Goal: Communication & Community: Share content

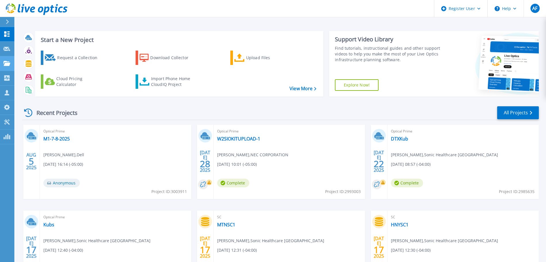
click at [7, 59] on link "Projects Projects" at bounding box center [7, 63] width 14 height 15
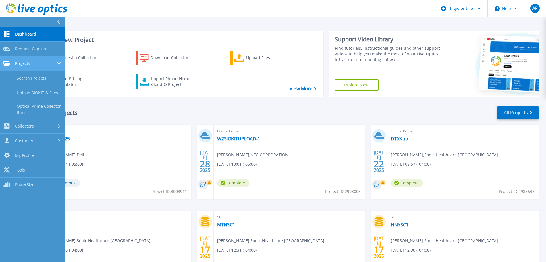
click at [7, 59] on link "Projects Projects" at bounding box center [33, 63] width 66 height 15
click at [8, 63] on icon at bounding box center [6, 63] width 7 height 5
click at [29, 78] on link "Search Projects" at bounding box center [33, 78] width 66 height 15
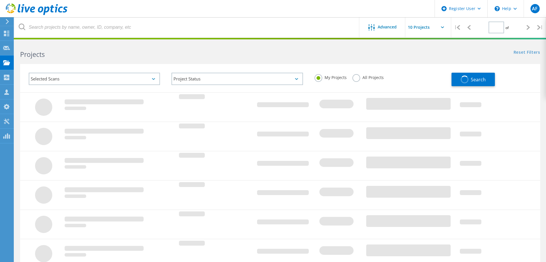
type input "2"
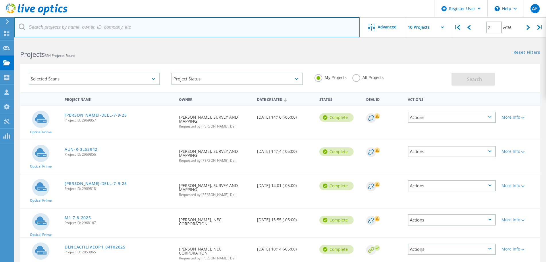
click at [207, 30] on input "text" at bounding box center [186, 27] width 345 height 20
paste input "[EMAIL_ADDRESS][DOMAIN_NAME]"
type input "[EMAIL_ADDRESS][DOMAIN_NAME]"
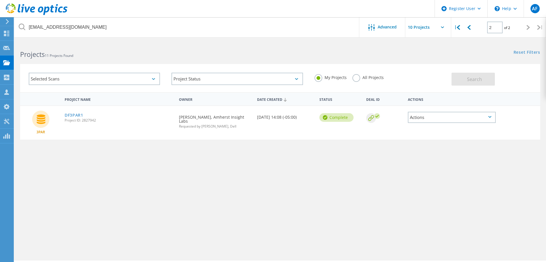
click at [355, 80] on label "All Projects" at bounding box center [368, 76] width 31 height 5
click at [0, 0] on input "All Projects" at bounding box center [0, 0] width 0 height 0
click at [469, 80] on span "Search" at bounding box center [474, 79] width 15 height 6
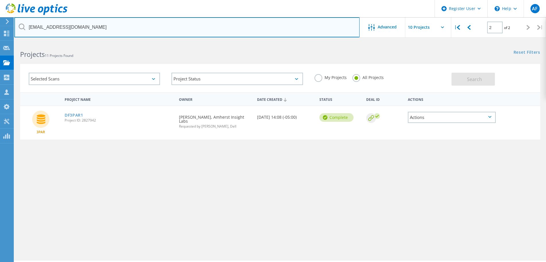
click at [122, 21] on input "[EMAIL_ADDRESS][DOMAIN_NAME]" at bounding box center [186, 27] width 345 height 20
click at [292, 26] on input "[EMAIL_ADDRESS][DOMAIN_NAME]" at bounding box center [186, 27] width 345 height 20
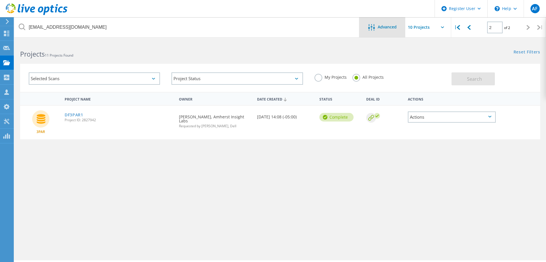
click at [382, 22] on div "Advanced" at bounding box center [382, 27] width 46 height 20
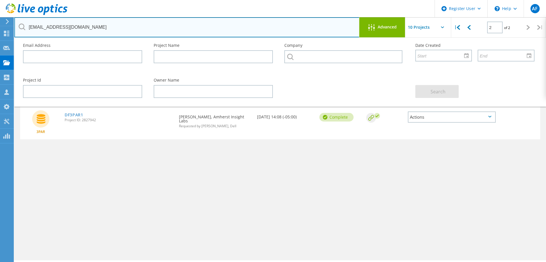
click at [98, 25] on input "[EMAIL_ADDRESS][DOMAIN_NAME]" at bounding box center [186, 27] width 345 height 20
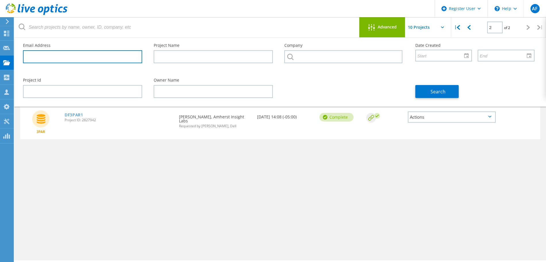
click at [79, 61] on input "text" at bounding box center [82, 56] width 119 height 13
paste input "[EMAIL_ADDRESS][DOMAIN_NAME]"
click at [79, 61] on input "bmeshier@amherst.combmeshier@amherst.com" at bounding box center [82, 56] width 119 height 13
paste input "text"
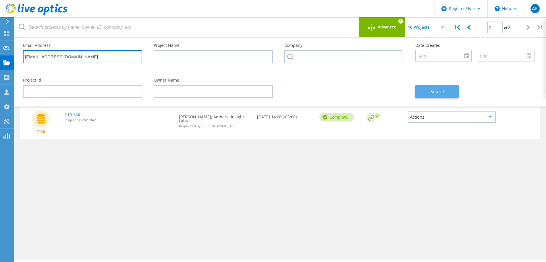
type input "[EMAIL_ADDRESS][DOMAIN_NAME]"
click at [442, 94] on span "Search" at bounding box center [438, 91] width 15 height 6
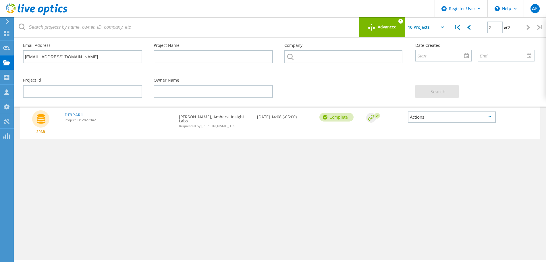
click at [466, 149] on div "Project Name Owner Date Created Status Deal Id Actions 3PAR DF3PAR1 Project ID:…" at bounding box center [280, 166] width 520 height 149
click at [469, 27] on icon at bounding box center [468, 27] width 3 height 5
type input "1"
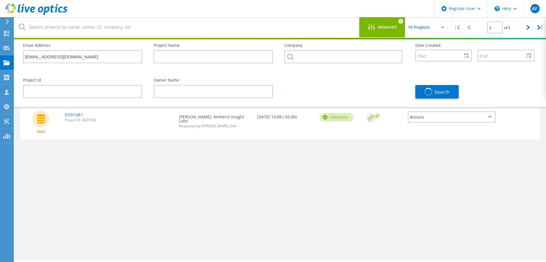
click at [427, 26] on input "text" at bounding box center [433, 27] width 57 height 20
click at [428, 40] on div "Show 10 Projects" at bounding box center [434, 42] width 57 height 9
type input "Show 10 Projects"
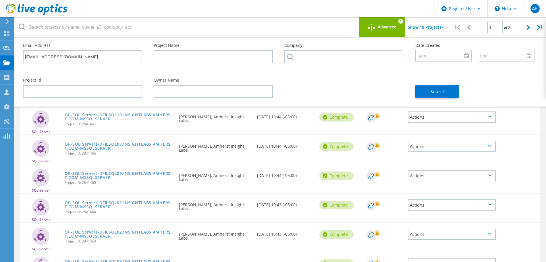
click at [393, 128] on div "Deal Id" at bounding box center [384, 117] width 42 height 23
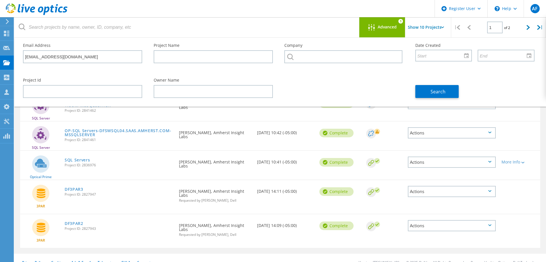
scroll to position [161, 0]
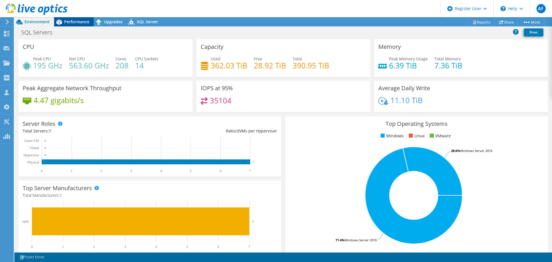
click at [76, 22] on span "Performance" at bounding box center [76, 21] width 25 height 5
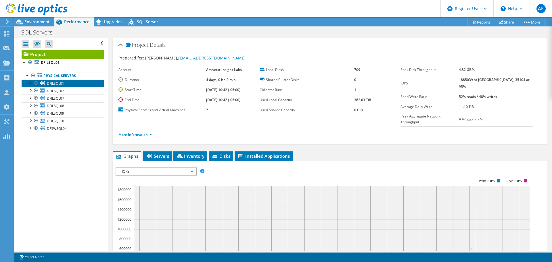
click at [61, 84] on span "DFILSQL01" at bounding box center [55, 83] width 17 height 5
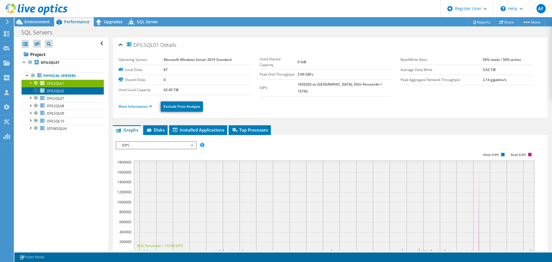
click at [61, 94] on link "DFILSQL02" at bounding box center [63, 90] width 82 height 7
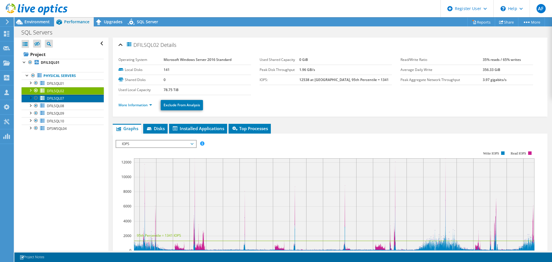
click at [62, 97] on span "DFILSQL07" at bounding box center [55, 98] width 17 height 5
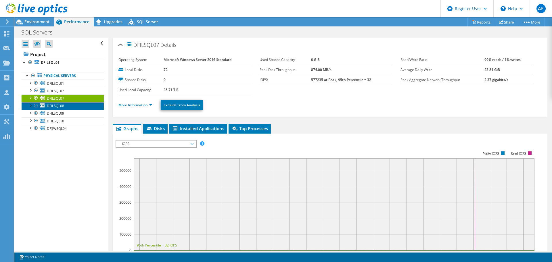
click at [65, 103] on link "DFILSQL08" at bounding box center [63, 105] width 82 height 7
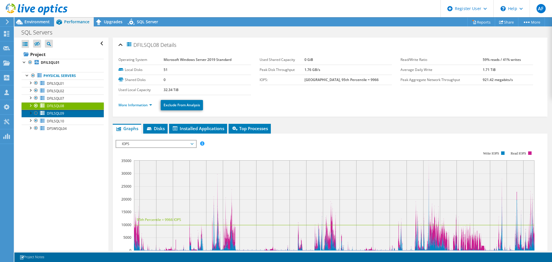
click at [65, 115] on link "DFILSQL09" at bounding box center [63, 113] width 82 height 7
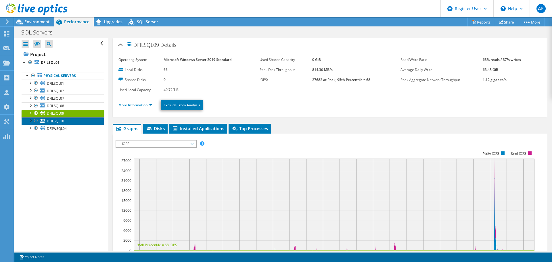
click at [66, 124] on link "DFILSQL10" at bounding box center [63, 120] width 82 height 7
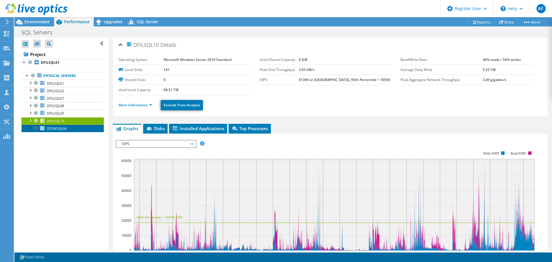
click at [68, 131] on link "DFSWSQL04" at bounding box center [63, 128] width 82 height 7
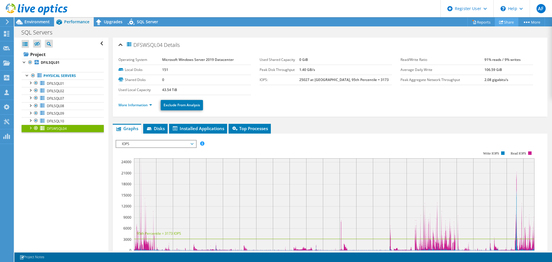
click at [506, 22] on link "Share" at bounding box center [506, 22] width 24 height 9
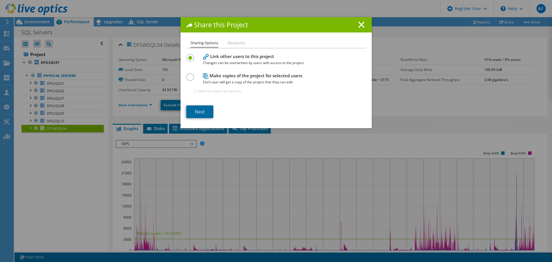
click at [197, 116] on link "Next" at bounding box center [199, 111] width 27 height 13
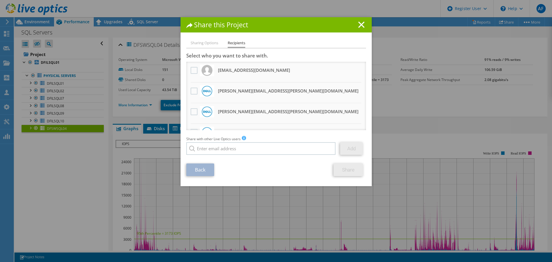
click at [217, 104] on li "[PERSON_NAME][EMAIL_ADDRESS][PERSON_NAME][DOMAIN_NAME] Will receive an anonymou…" at bounding box center [276, 113] width 180 height 21
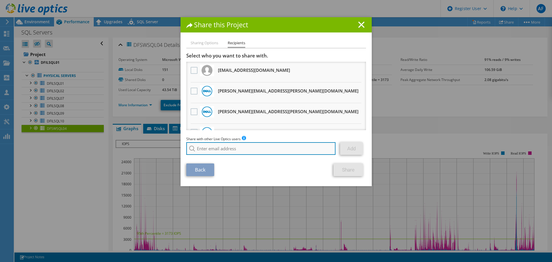
click at [269, 152] on input "search" at bounding box center [260, 148] width 149 height 13
paste input "[EMAIL_ADDRESS][DOMAIN_NAME]"
click at [293, 153] on input "[EMAIL_ADDRESS][DOMAIN_NAME]" at bounding box center [260, 148] width 149 height 13
type input "[EMAIL_ADDRESS][DOMAIN_NAME]"
click at [286, 173] on div "Back Share" at bounding box center [276, 169] width 180 height 13
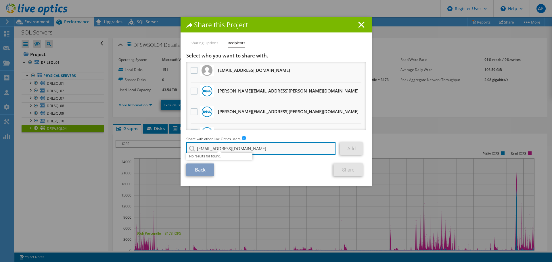
click at [261, 147] on input "[EMAIL_ADDRESS][DOMAIN_NAME]" at bounding box center [260, 148] width 149 height 13
click at [277, 151] on input "[EMAIL_ADDRESS][DOMAIN_NAME]" at bounding box center [260, 148] width 149 height 13
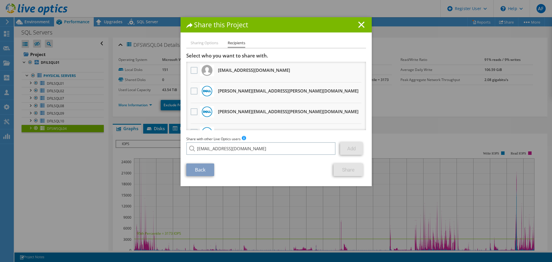
click at [352, 24] on h1 "Share this Project" at bounding box center [276, 25] width 180 height 7
click at [358, 24] on icon at bounding box center [361, 25] width 6 height 6
